Goal: Task Accomplishment & Management: Use online tool/utility

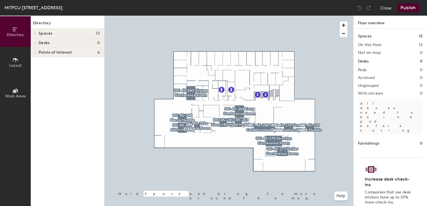
click at [35, 34] on icon at bounding box center [35, 33] width 2 height 3
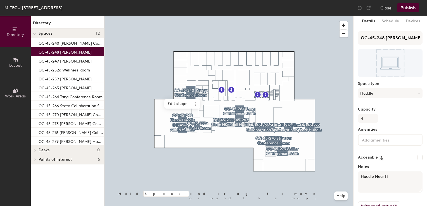
click at [73, 54] on p "OC-45-248 [PERSON_NAME]" at bounding box center [65, 51] width 53 height 6
click at [417, 93] on icon at bounding box center [418, 93] width 3 height 3
click at [420, 86] on div "Details Schedule Devices OC-45-248 [PERSON_NAME] Space type Huddle Capacity 4 A…" at bounding box center [389, 111] width 73 height 190
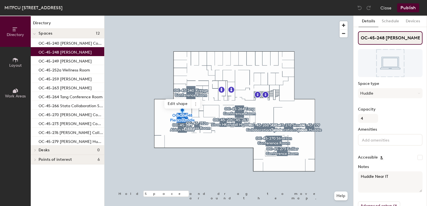
click at [398, 39] on input "OC-45-248 [PERSON_NAME]" at bounding box center [390, 37] width 64 height 13
click at [393, 34] on input "OC-45-248 [PERSON_NAME]" at bounding box center [390, 37] width 64 height 13
click at [396, 36] on input "OC-45-248 [PERSON_NAME]" at bounding box center [390, 37] width 64 height 13
click at [398, 37] on input "OC-45-248 [PERSON_NAME]" at bounding box center [390, 37] width 64 height 13
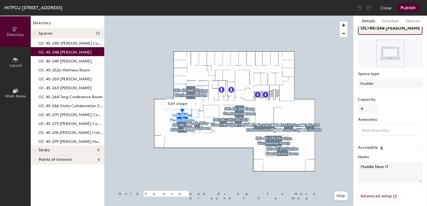
scroll to position [13, 0]
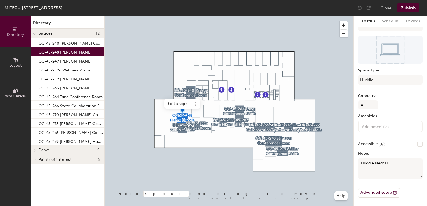
click at [36, 151] on div at bounding box center [34, 149] width 7 height 9
click at [35, 158] on icon at bounding box center [35, 159] width 2 height 3
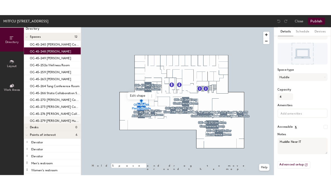
scroll to position [0, 0]
